Goal: Task Accomplishment & Management: Complete application form

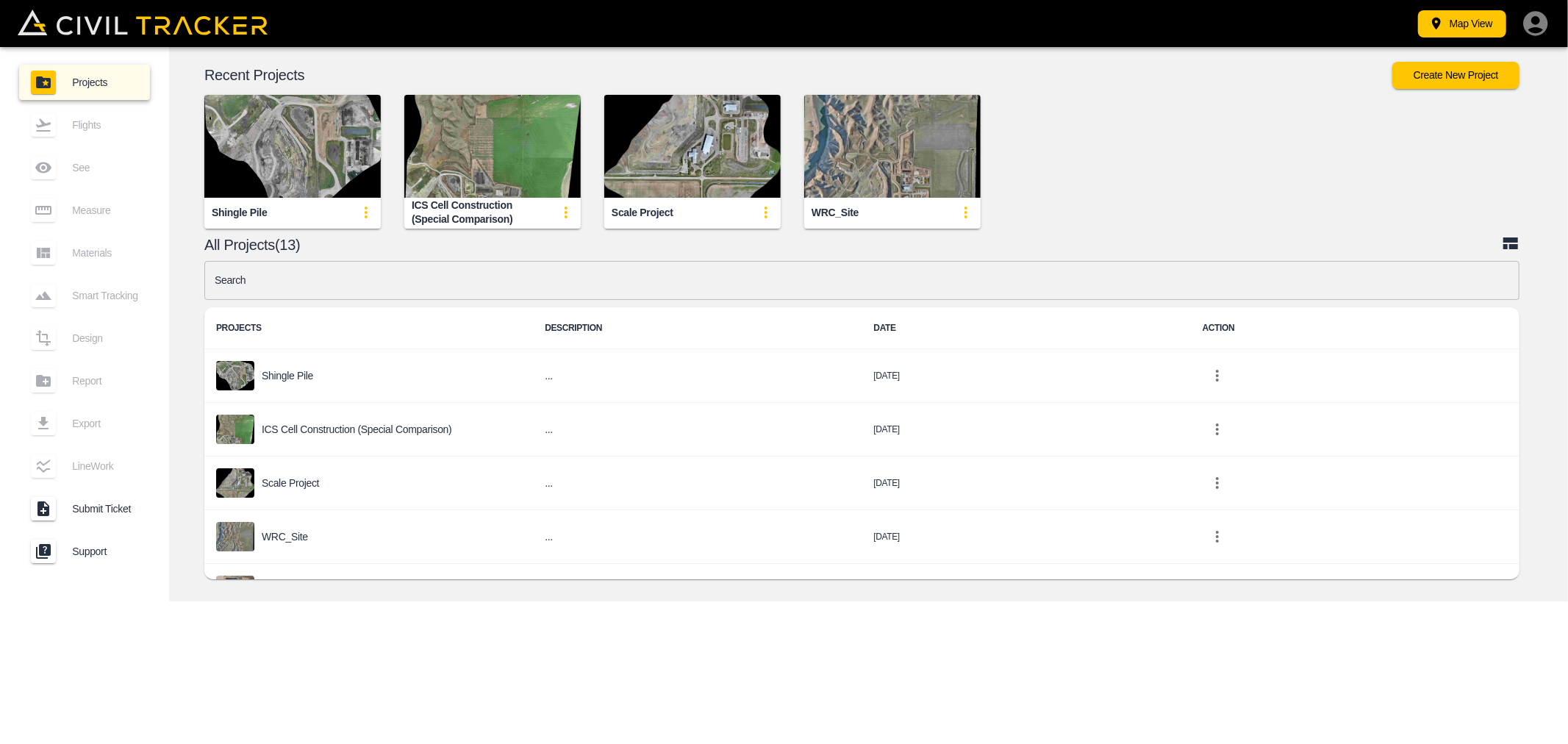
click at [296, 285] on input "text" at bounding box center [861, 280] width 1314 height 39
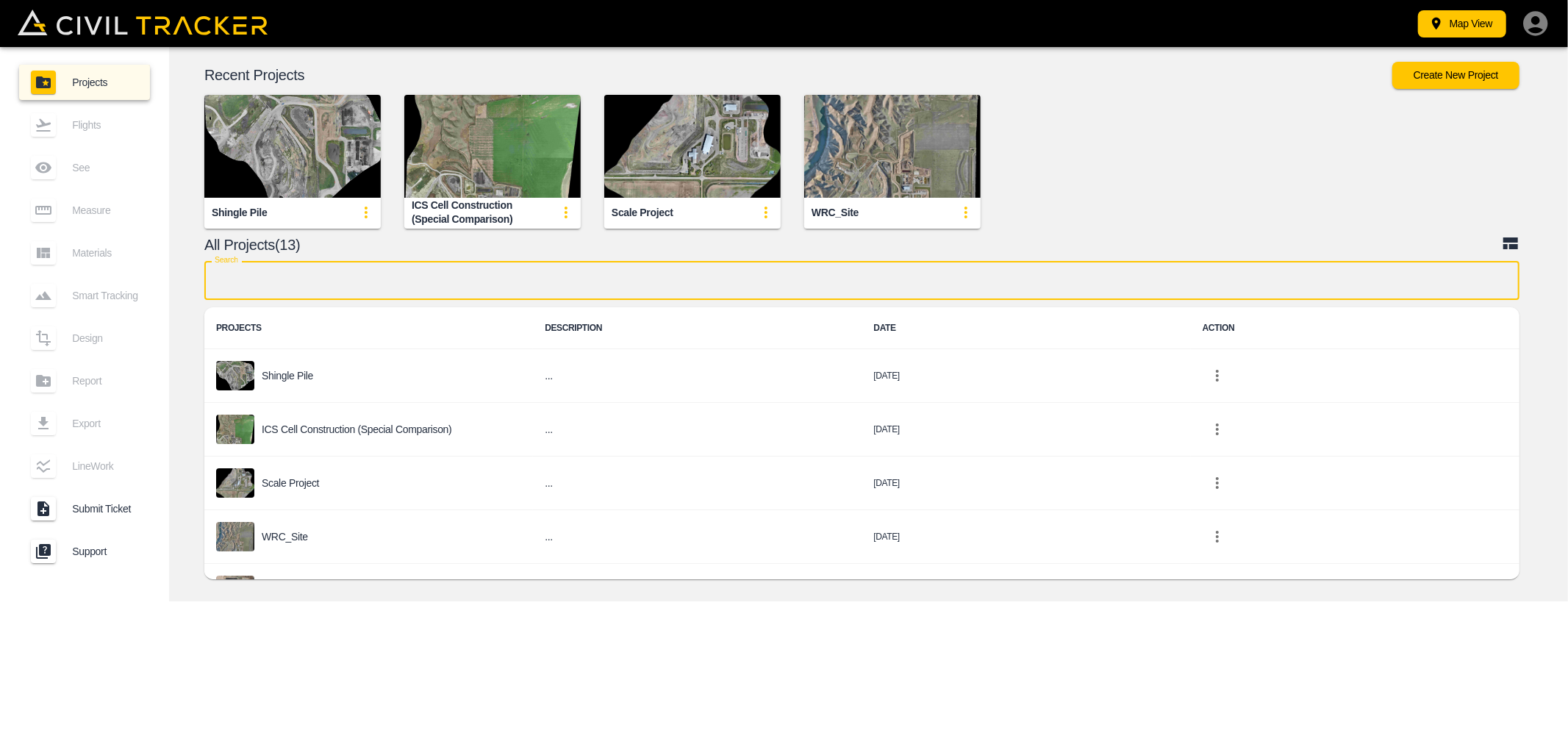
click at [296, 285] on input "text" at bounding box center [861, 280] width 1314 height 39
click at [242, 274] on input "text" at bounding box center [861, 280] width 1314 height 39
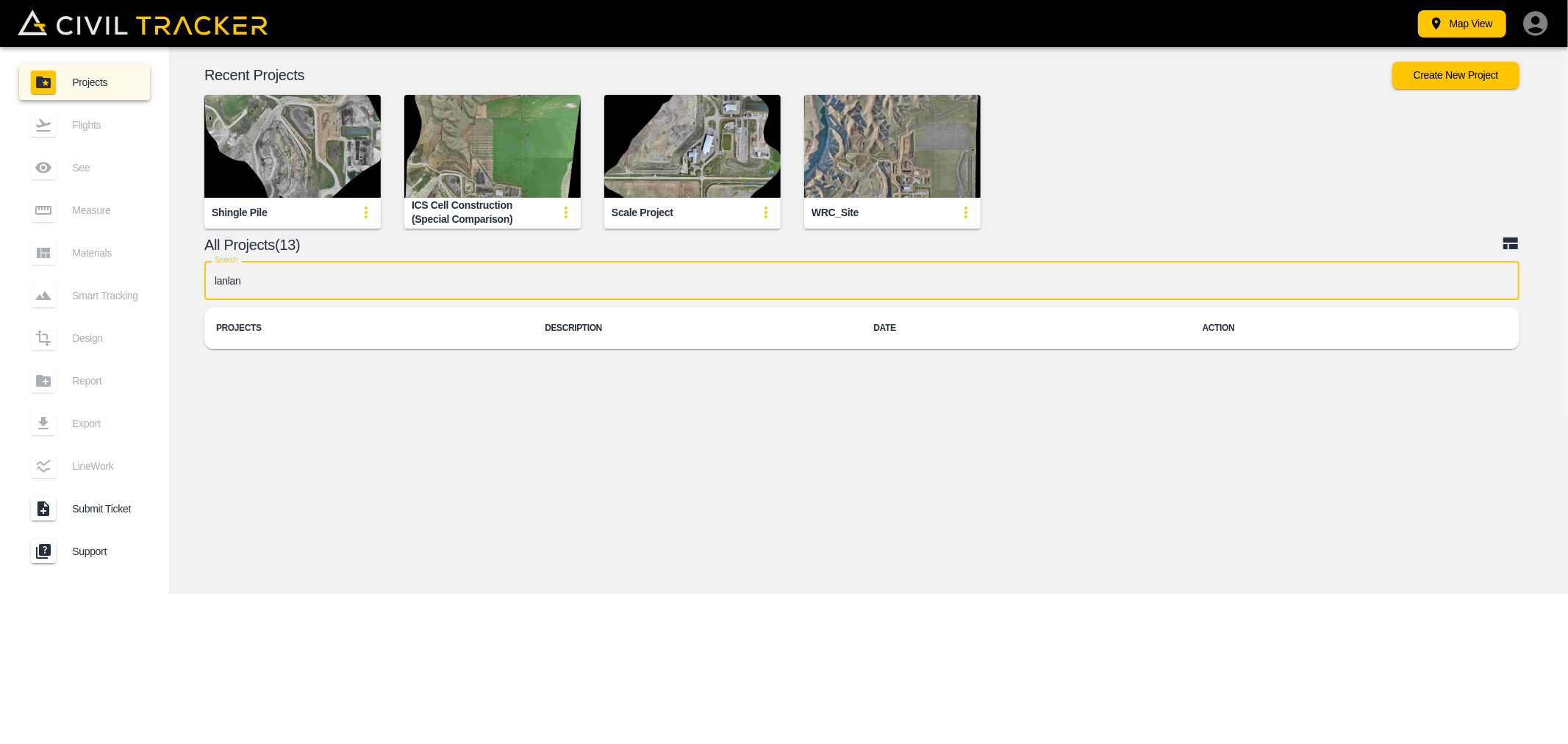
click at [241, 277] on input "lanlan" at bounding box center [861, 280] width 1314 height 39
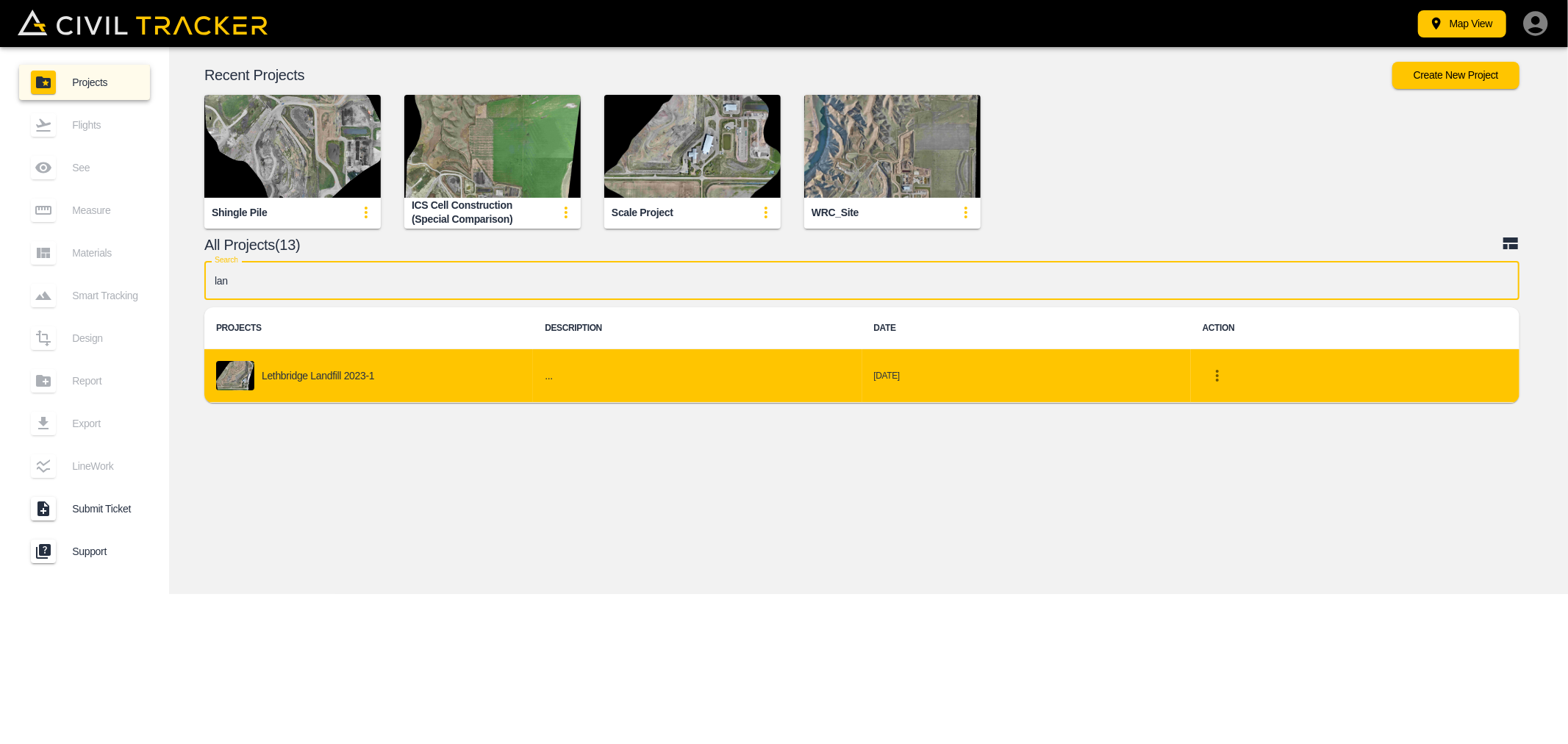
type input "lan"
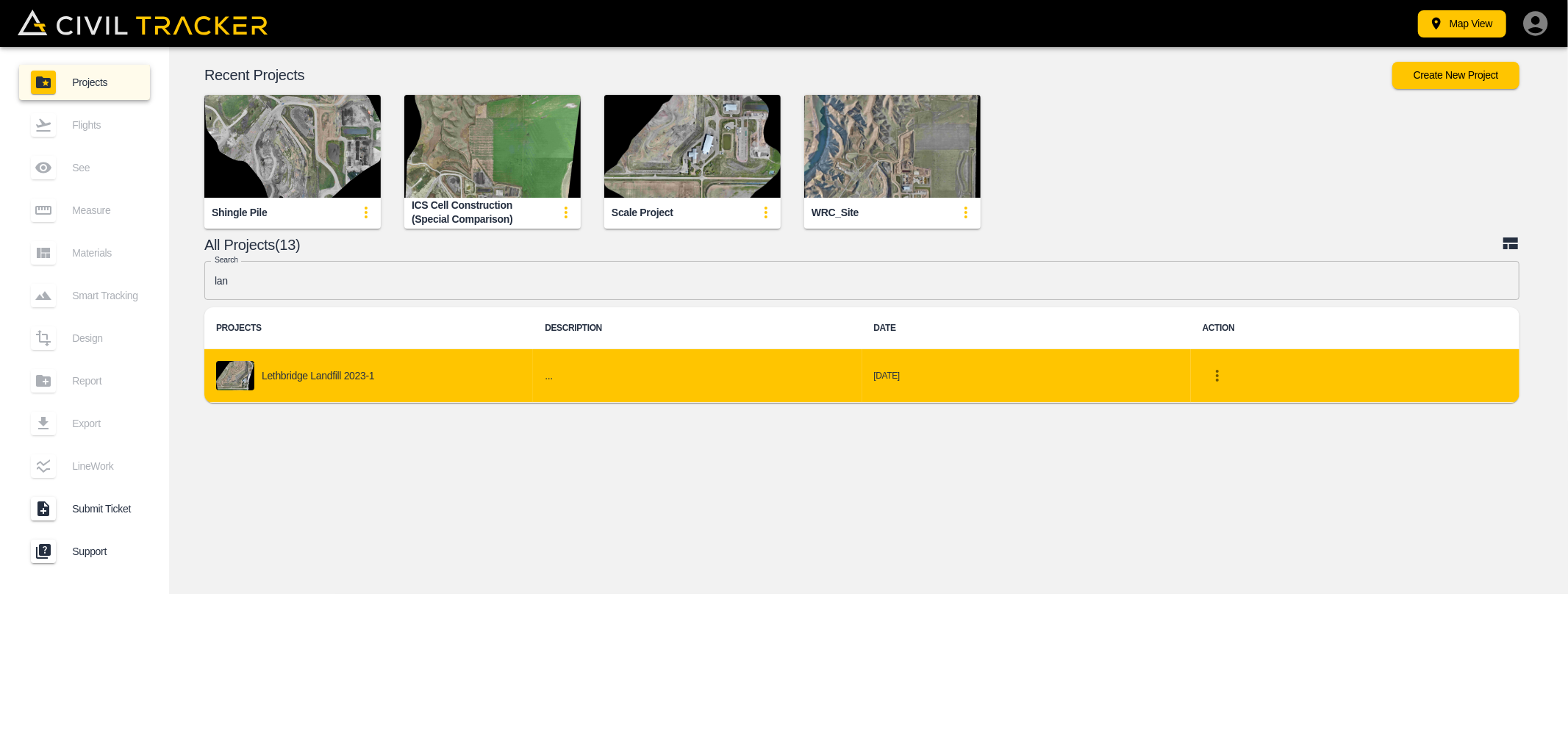
click at [310, 379] on p "Lethbridge Landfill 2023-1" at bounding box center [318, 375] width 113 height 12
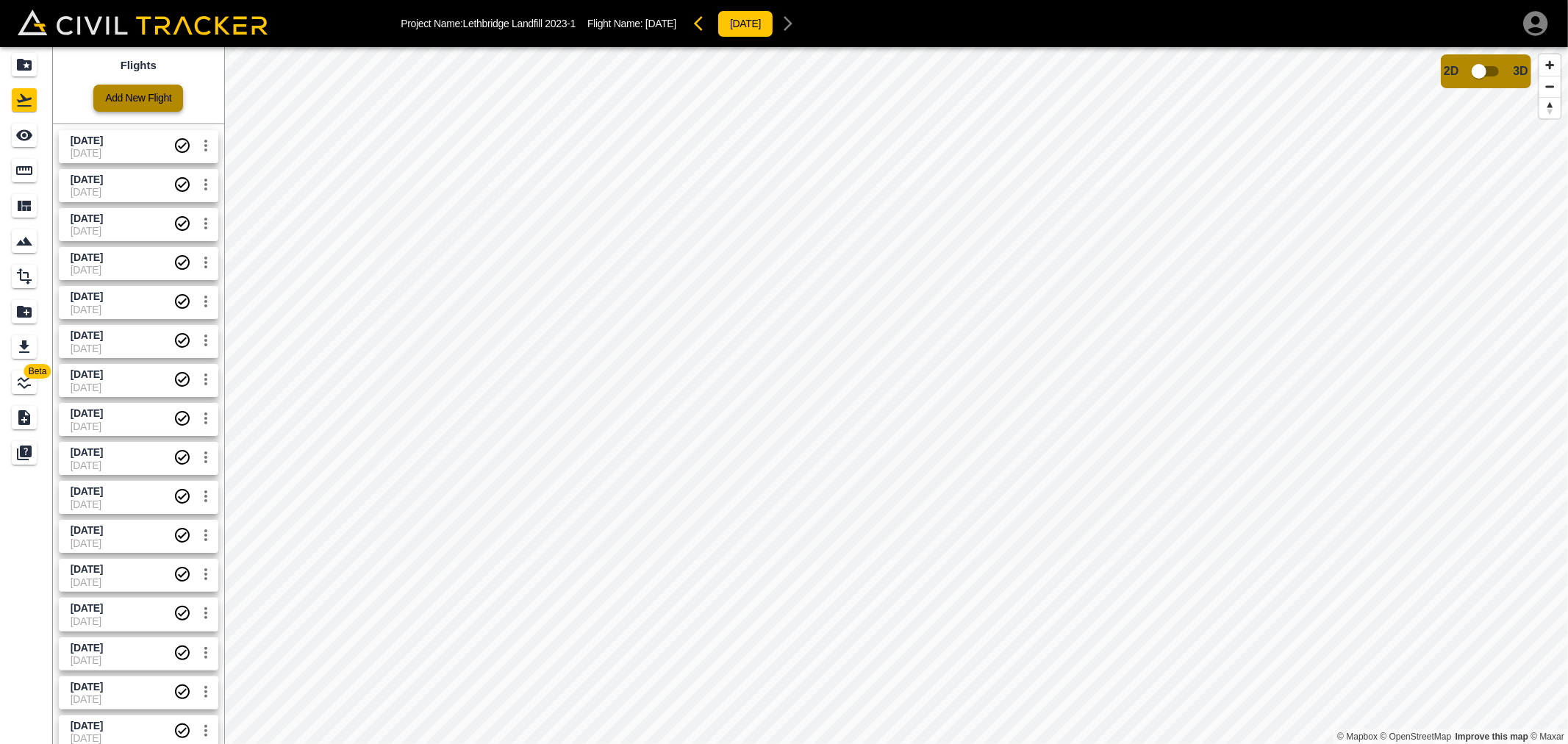
click at [145, 90] on link "Add New Flight" at bounding box center [138, 98] width 89 height 27
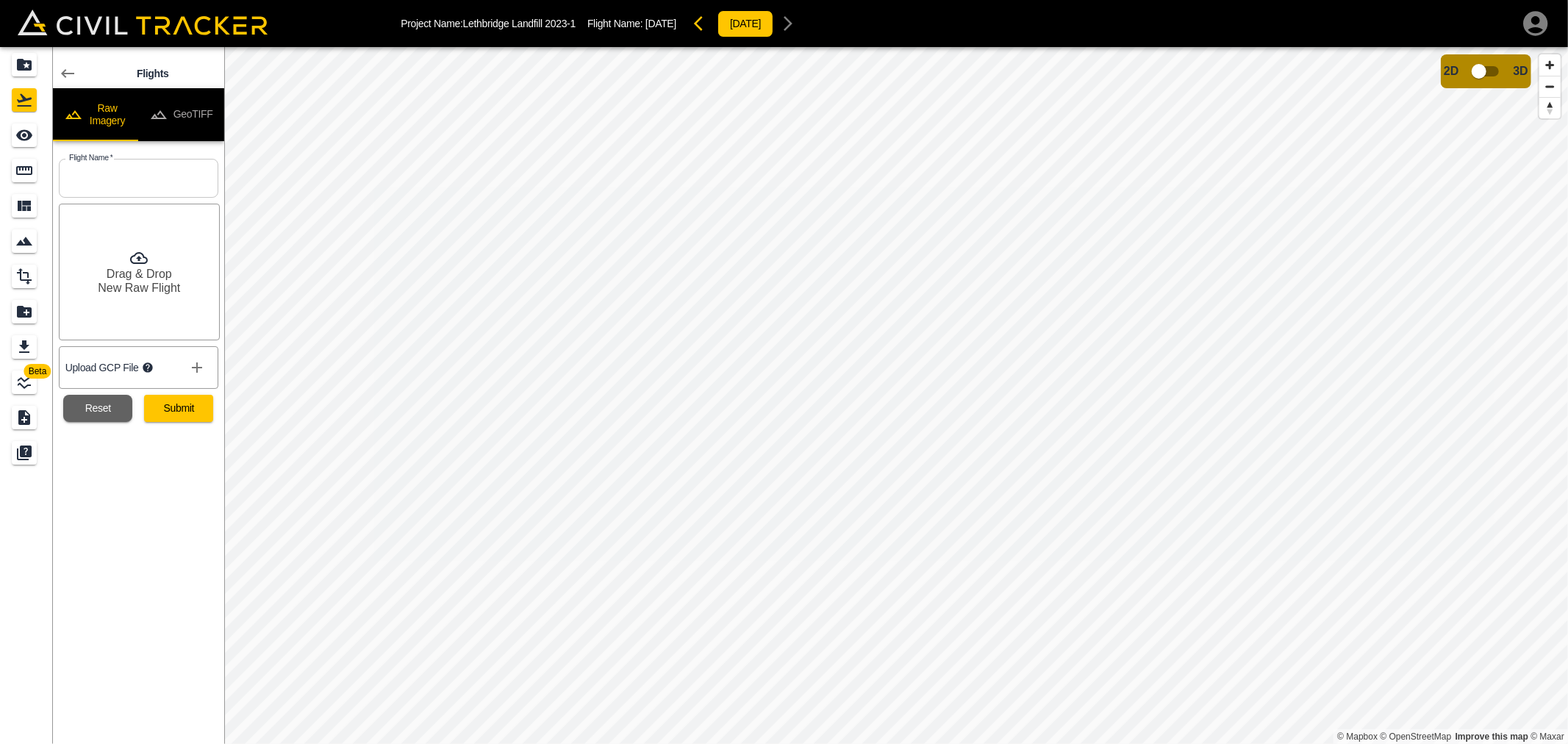
click at [110, 177] on input "text" at bounding box center [138, 178] width 159 height 39
click at [88, 181] on input "[DATE]" at bounding box center [138, 178] width 159 height 39
type input "[DATE]"
click at [175, 414] on button "Submit" at bounding box center [178, 408] width 69 height 27
